Goal: Task Accomplishment & Management: Use online tool/utility

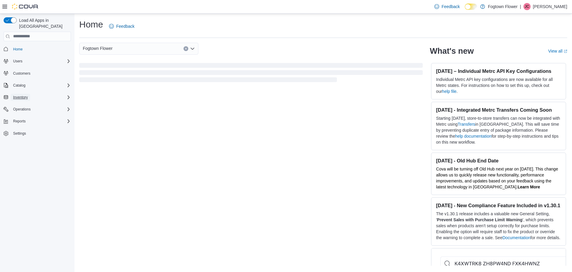
click at [24, 95] on span "Inventory" at bounding box center [20, 97] width 15 height 5
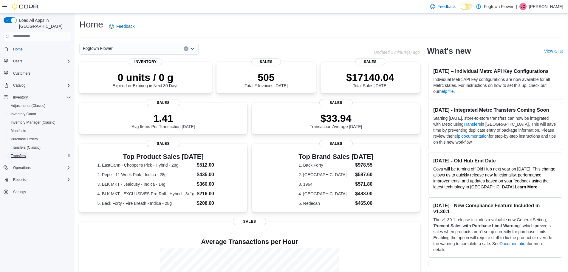
click at [26, 152] on link "Transfers" at bounding box center [18, 155] width 20 height 7
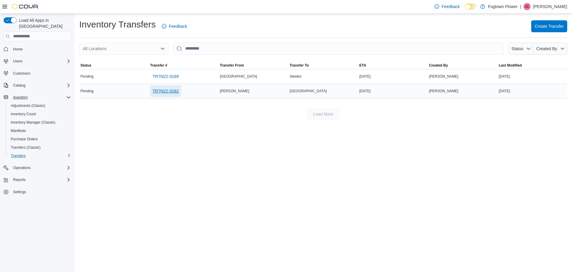
click at [168, 91] on span "TR7N22-3162" at bounding box center [166, 91] width 26 height 6
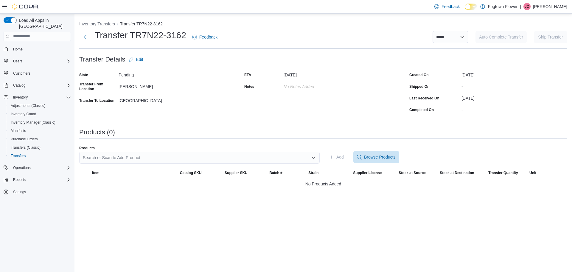
click at [185, 159] on div "Search or Scan to Add Product" at bounding box center [199, 157] width 241 height 12
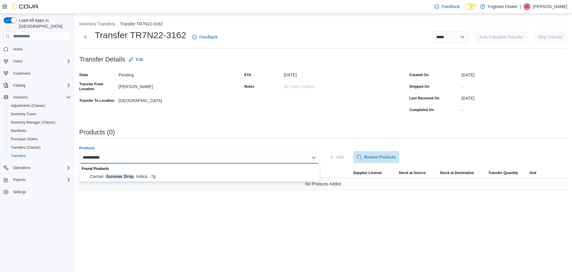
type input "**********"
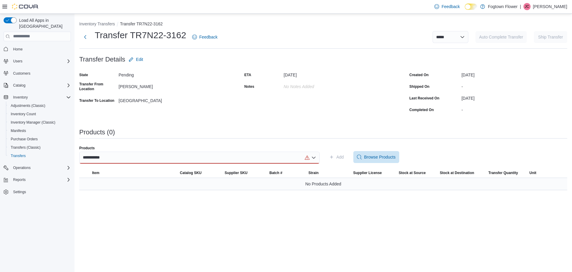
click at [157, 181] on div "No Products Added" at bounding box center [323, 184] width 488 height 12
click at [156, 162] on div "**********" at bounding box center [199, 157] width 241 height 12
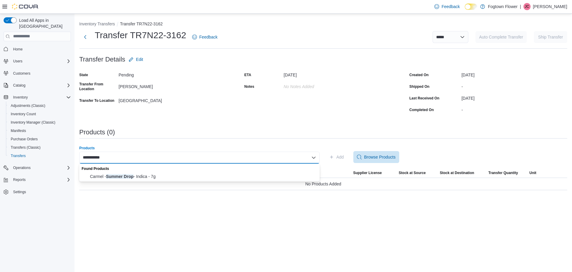
click at [156, 159] on div "**********" at bounding box center [199, 157] width 241 height 12
click at [156, 173] on span "Carmel - Summer Drop - Indica - 7g" at bounding box center [203, 176] width 226 height 6
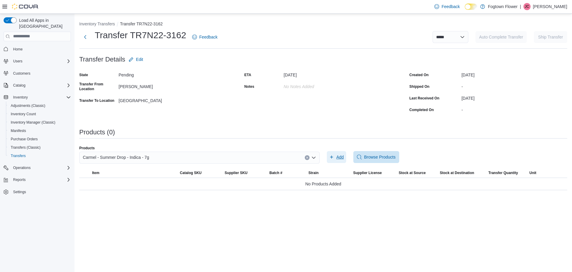
click at [337, 157] on span "Add" at bounding box center [340, 157] width 7 height 6
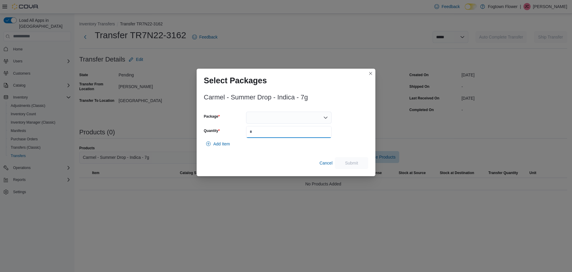
click at [296, 129] on input "Quantity" at bounding box center [289, 132] width 86 height 12
click at [295, 123] on div "Package Quantity *" at bounding box center [268, 124] width 128 height 26
click at [295, 120] on div at bounding box center [289, 117] width 86 height 12
click at [294, 131] on div "Packages In Stock" at bounding box center [289, 127] width 86 height 9
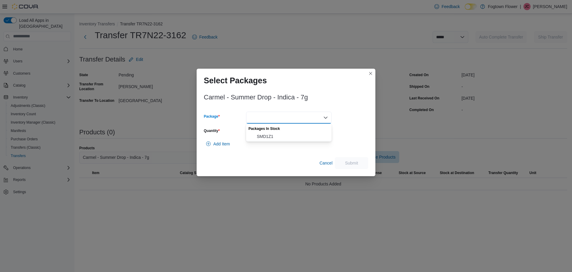
click at [295, 135] on span "SMD1Z1" at bounding box center [292, 136] width 71 height 6
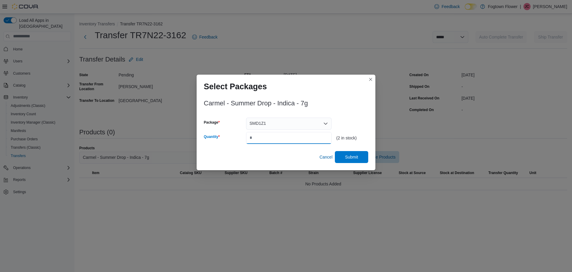
drag, startPoint x: 289, startPoint y: 140, endPoint x: 250, endPoint y: 141, distance: 39.4
click at [257, 140] on input "*" at bounding box center [289, 138] width 86 height 12
drag, startPoint x: 288, startPoint y: 137, endPoint x: 176, endPoint y: 144, distance: 111.7
click at [176, 145] on div "Select Packages Carmel - Summer Drop - Indica - 7g Package SMD1Z1 Quantity ** (…" at bounding box center [286, 136] width 572 height 272
type input "*"
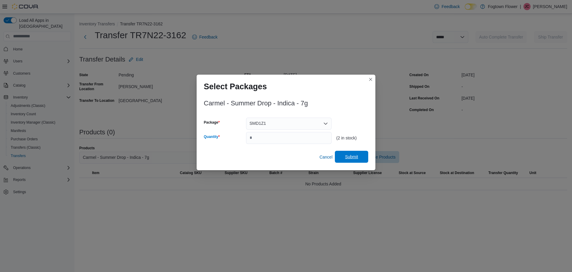
click at [354, 156] on span "Submit" at bounding box center [351, 157] width 13 height 6
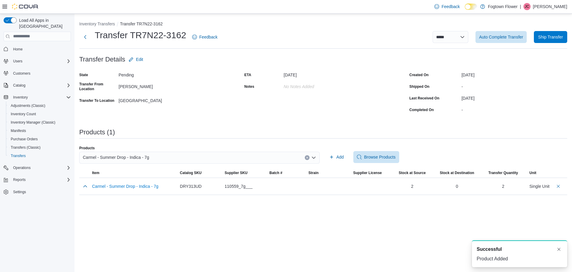
click at [180, 158] on div "Carmel - Summer Drop - Indica - 7g" at bounding box center [199, 157] width 241 height 12
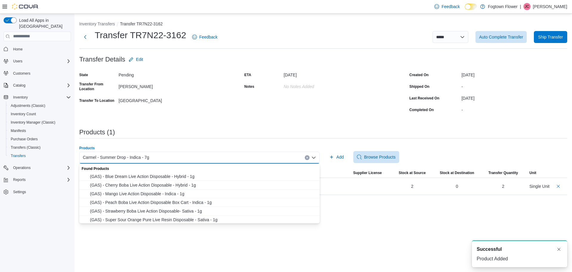
click at [310, 158] on div "Carmel - Summer Drop - Indica - 7g Combo box. Selected. Carmel - Summer Drop - …" at bounding box center [199, 157] width 241 height 12
click at [295, 157] on div "Carmel - Summer Drop - Indica - 7g" at bounding box center [199, 157] width 241 height 12
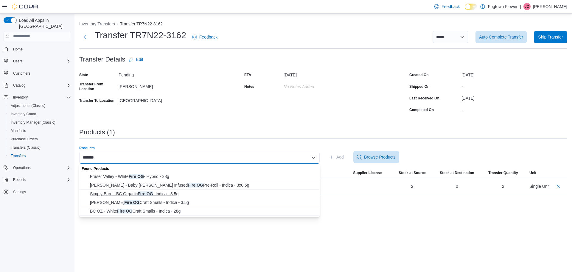
type input "*******"
click at [181, 195] on span "Simply Bare - BC Organic Fire OG - Indica - 3.5g" at bounding box center [203, 193] width 226 height 6
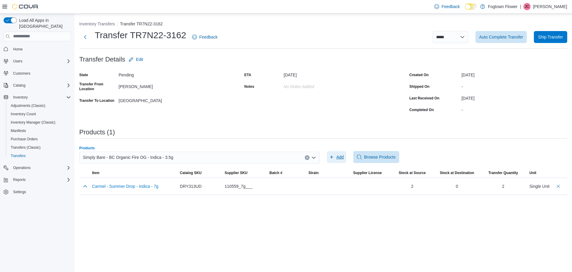
click at [338, 157] on span "Add" at bounding box center [340, 157] width 7 height 6
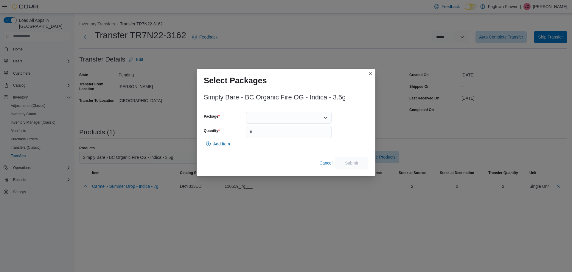
click at [278, 118] on div at bounding box center [289, 117] width 86 height 12
click at [282, 136] on span "LOPGD007" at bounding box center [292, 136] width 71 height 6
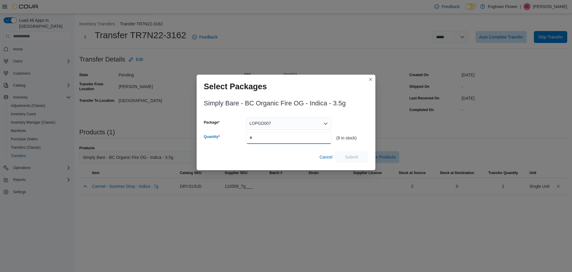
drag, startPoint x: 280, startPoint y: 136, endPoint x: 236, endPoint y: 144, distance: 45.1
click at [236, 144] on div "Simply Bare - BC Organic Fire OG - Indica - 3.5g Package LOPGD007 Quantity (8 i…" at bounding box center [286, 129] width 165 height 67
type input "*"
click at [347, 155] on span "Submit" at bounding box center [351, 157] width 13 height 6
